Goal: Task Accomplishment & Management: Use online tool/utility

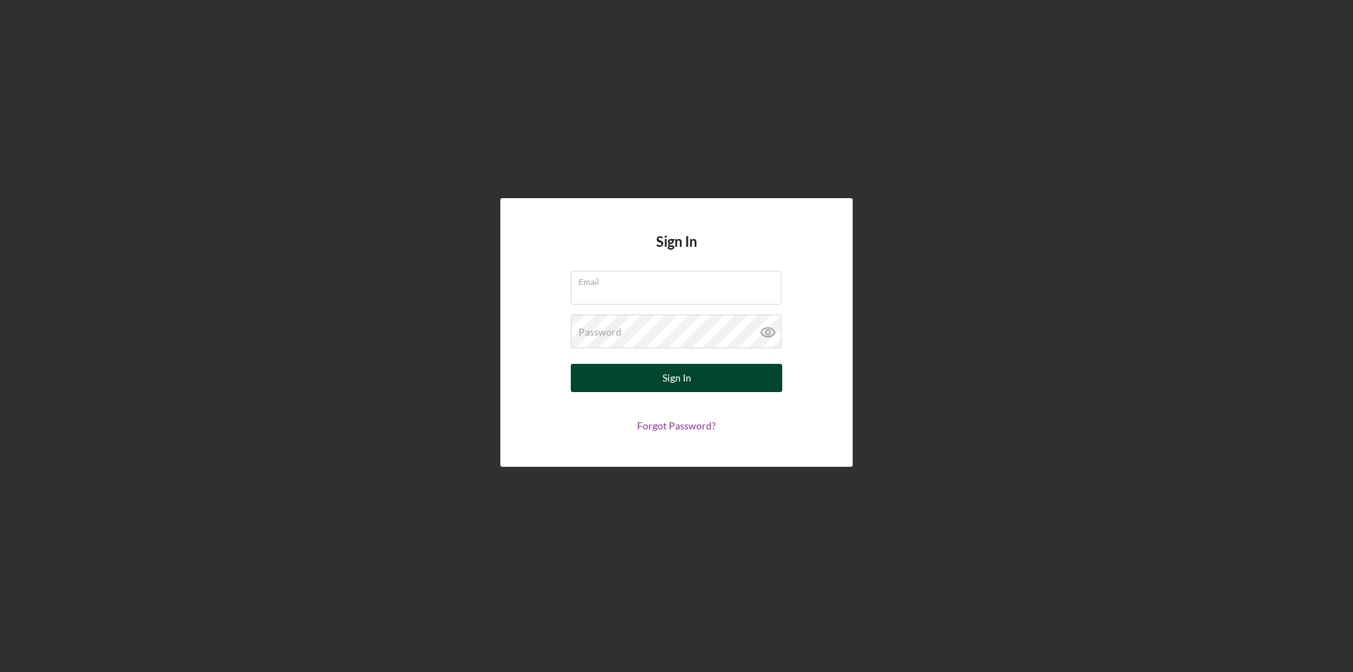
type input "[EMAIL_ADDRESS][DOMAIN_NAME]"
click at [645, 384] on button "Sign In" at bounding box center [676, 378] width 211 height 28
